Goal: Task Accomplishment & Management: Manage account settings

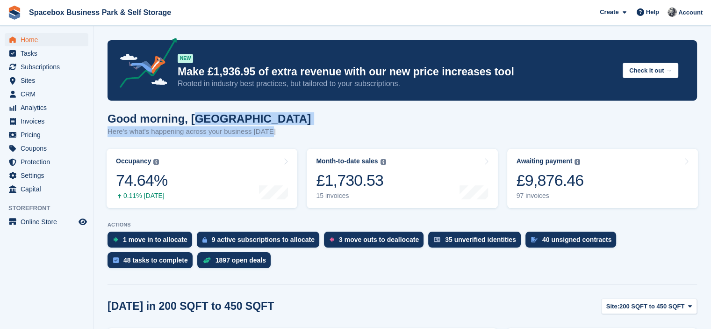
drag, startPoint x: 271, startPoint y: 129, endPoint x: 192, endPoint y: 122, distance: 78.8
click at [192, 122] on div "Good morning, [GEOGRAPHIC_DATA] Here's what's happening across your business [D…" at bounding box center [402, 130] width 589 height 36
click at [192, 122] on h1 "Good morning, [GEOGRAPHIC_DATA]" at bounding box center [209, 118] width 203 height 13
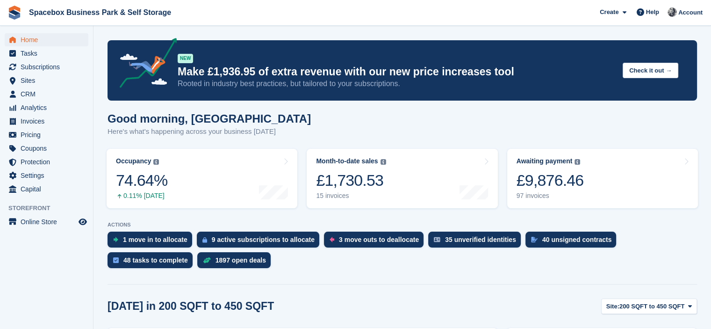
click at [56, 310] on div "Home Tasks Subscriptions Subscriptions Subscriptions Contracts Price increases …" at bounding box center [46, 190] width 93 height 329
click at [34, 65] on span "Subscriptions" at bounding box center [49, 66] width 56 height 13
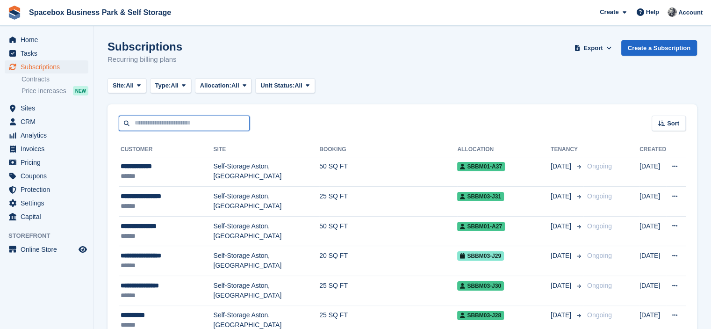
drag, startPoint x: 0, startPoint y: 0, endPoint x: 158, endPoint y: 121, distance: 199.1
click at [158, 121] on input "text" at bounding box center [184, 122] width 131 height 15
type input "******"
